Goal: Information Seeking & Learning: Learn about a topic

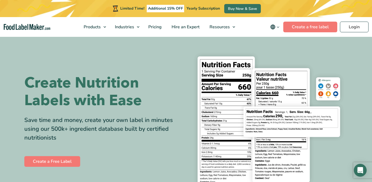
click at [279, 26] on icon "main navigation" at bounding box center [278, 27] width 4 height 4
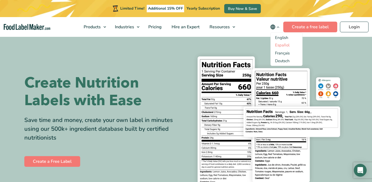
click at [283, 45] on link "Español" at bounding box center [282, 44] width 14 height 5
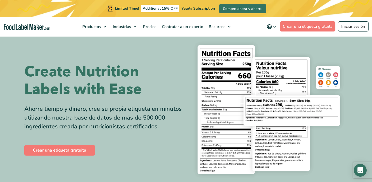
scroll to position [9, 0]
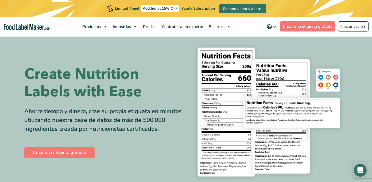
click at [275, 28] on icon "main navigation" at bounding box center [275, 27] width 4 height 4
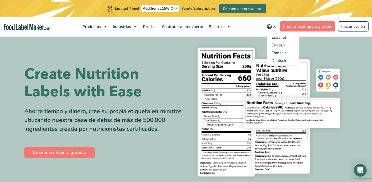
click at [277, 38] on span "Español" at bounding box center [278, 37] width 14 height 5
click at [0, 0] on input "Español" at bounding box center [0, 0] width 0 height 0
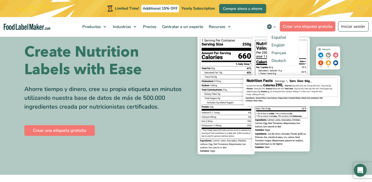
scroll to position [0, 0]
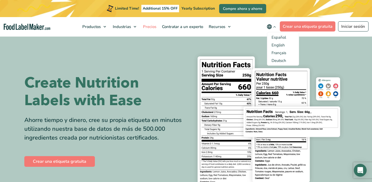
click at [151, 27] on span "Precios" at bounding box center [148, 26] width 15 height 5
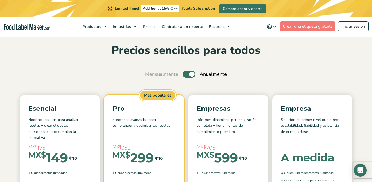
click at [188, 73] on label "Toggle" at bounding box center [188, 74] width 13 height 7
click at [150, 73] on input "Toggle" at bounding box center [147, 74] width 3 height 3
checkbox input "false"
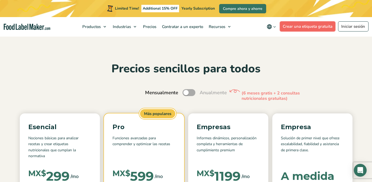
click at [296, 29] on link "Crear una etiqueta gratuita" at bounding box center [308, 26] width 56 height 10
